Goal: Entertainment & Leisure: Browse casually

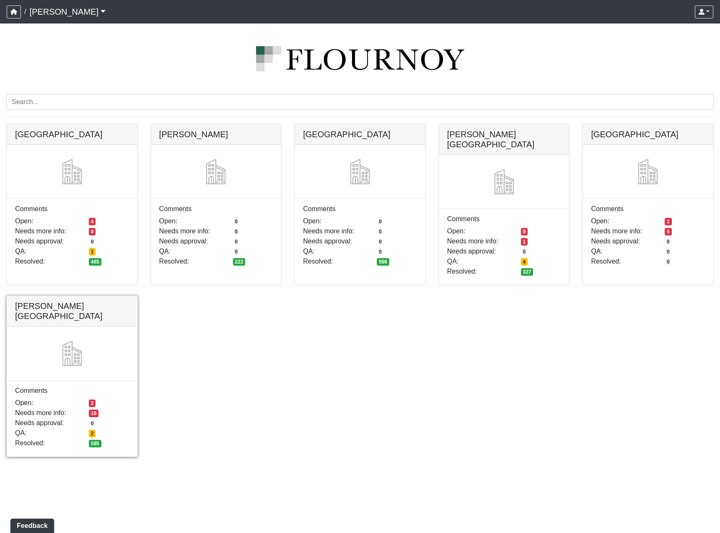
click at [70, 296] on link at bounding box center [72, 296] width 131 height 0
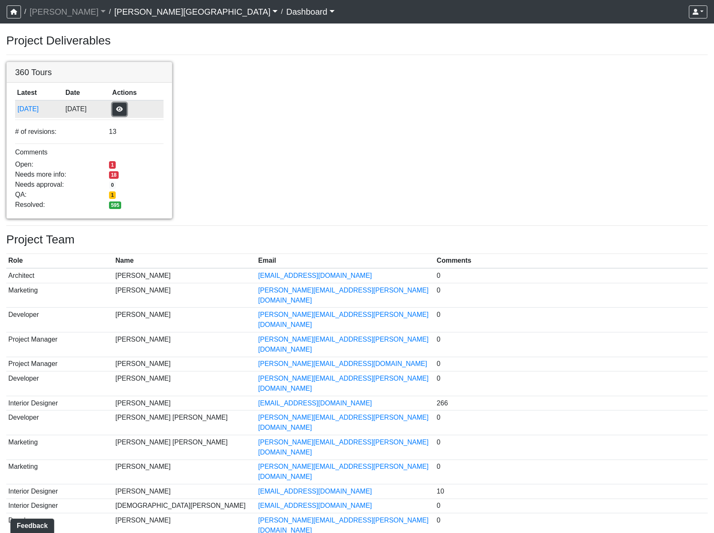
click at [126, 106] on button "button" at bounding box center [119, 109] width 14 height 13
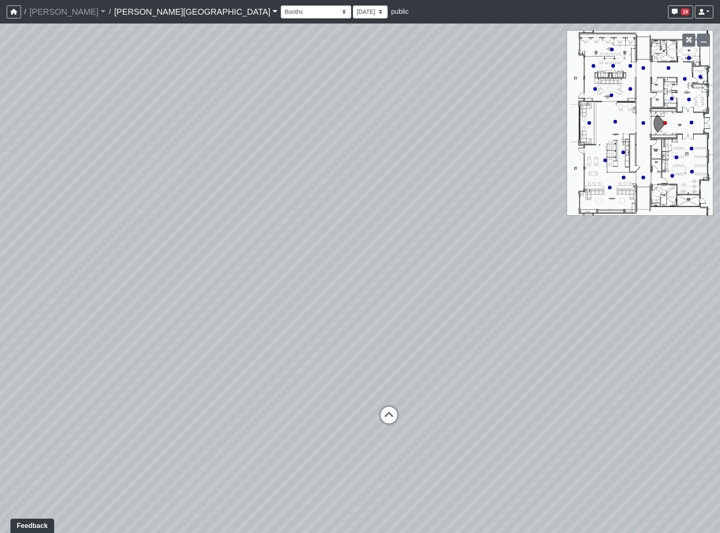
drag, startPoint x: 421, startPoint y: 244, endPoint x: 29, endPoint y: 231, distance: 392.3
click at [40, 231] on div "Loading... Hallway - Hallway 2 Loading... Entry" at bounding box center [360, 277] width 720 height 509
drag, startPoint x: 476, startPoint y: 291, endPoint x: 310, endPoint y: 291, distance: 165.6
click at [310, 291] on div "Loading... Hallway - Hallway 2 Loading... Entry" at bounding box center [360, 277] width 720 height 509
click at [531, 260] on icon at bounding box center [522, 266] width 25 height 25
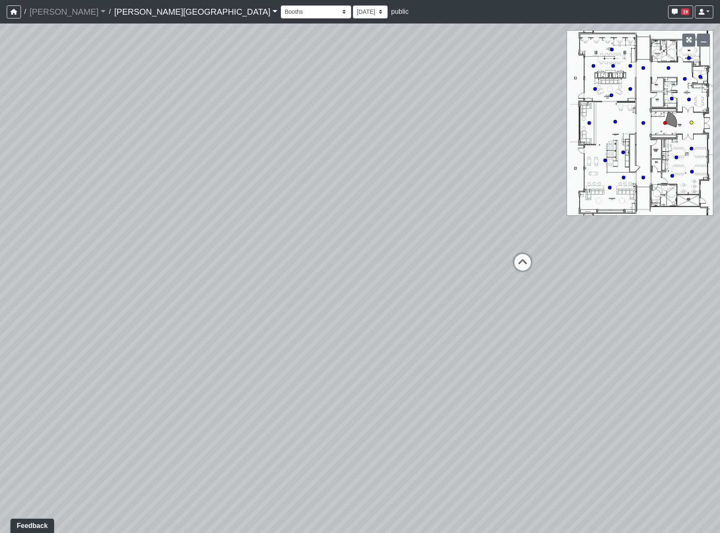
select select "jjYrwuVTQNM22FbxVCQ1FR"
drag, startPoint x: 458, startPoint y: 317, endPoint x: 628, endPoint y: 351, distance: 173.6
click at [638, 347] on div "Loading... Hallway - Hallway 2 Loading... Entry Loading... Booths Loading... Qu…" at bounding box center [360, 277] width 720 height 509
click at [567, 297] on div "Loading... Hallway - Hallway 2 Loading... Entry Loading... Booths Loading... Qu…" at bounding box center [360, 277] width 720 height 509
drag, startPoint x: 539, startPoint y: 409, endPoint x: 452, endPoint y: 299, distance: 140.6
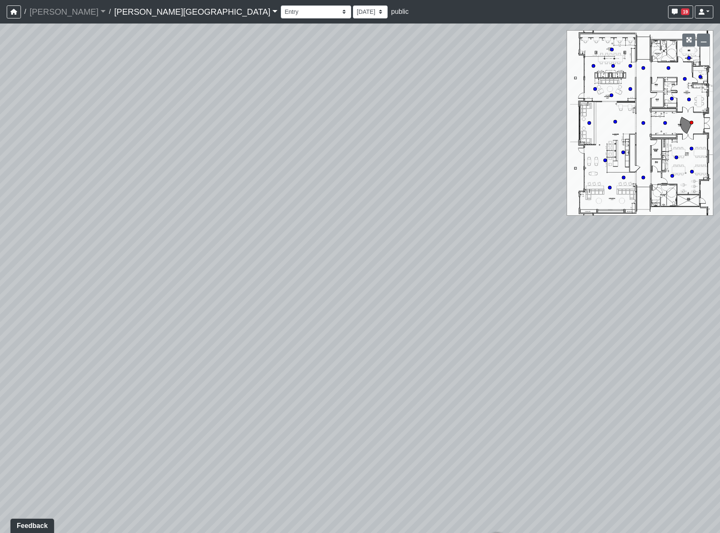
click at [513, 377] on div "Loading... Hallway - Hallway 2 Loading... Entry Loading... Booths Loading... Qu…" at bounding box center [360, 277] width 720 height 509
